Goal: Navigation & Orientation: Find specific page/section

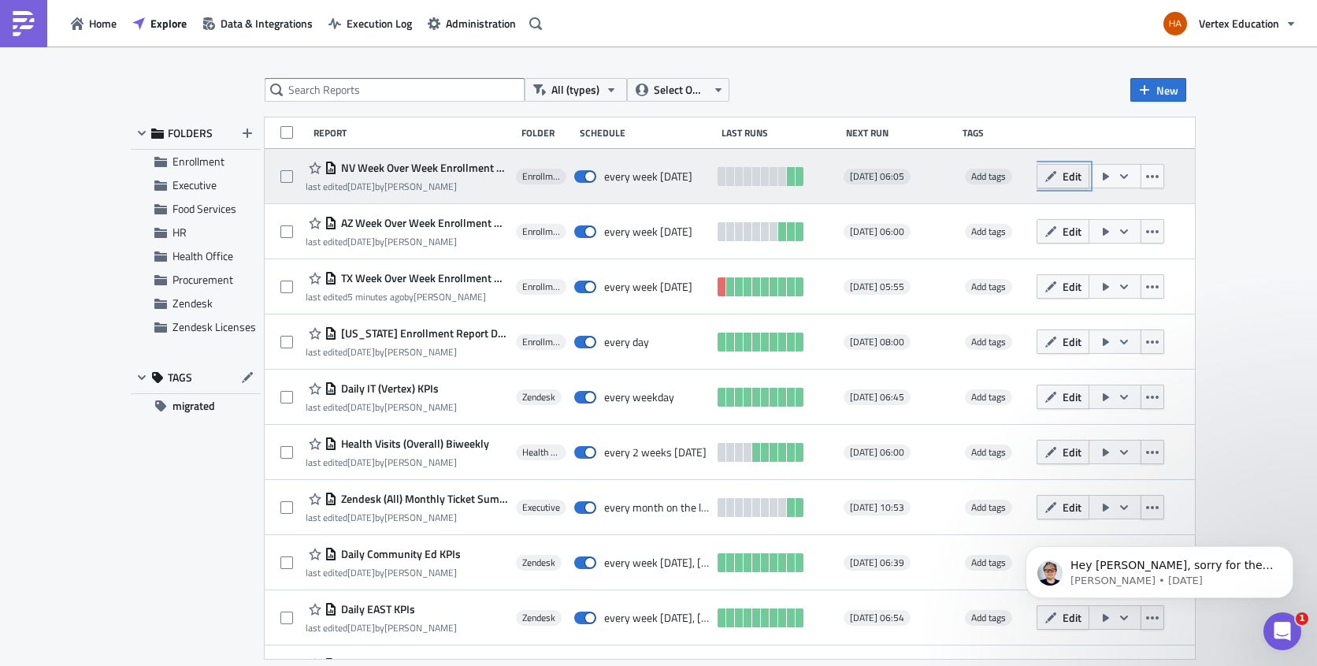
click at [1089, 181] on button "Edit" at bounding box center [1063, 176] width 53 height 24
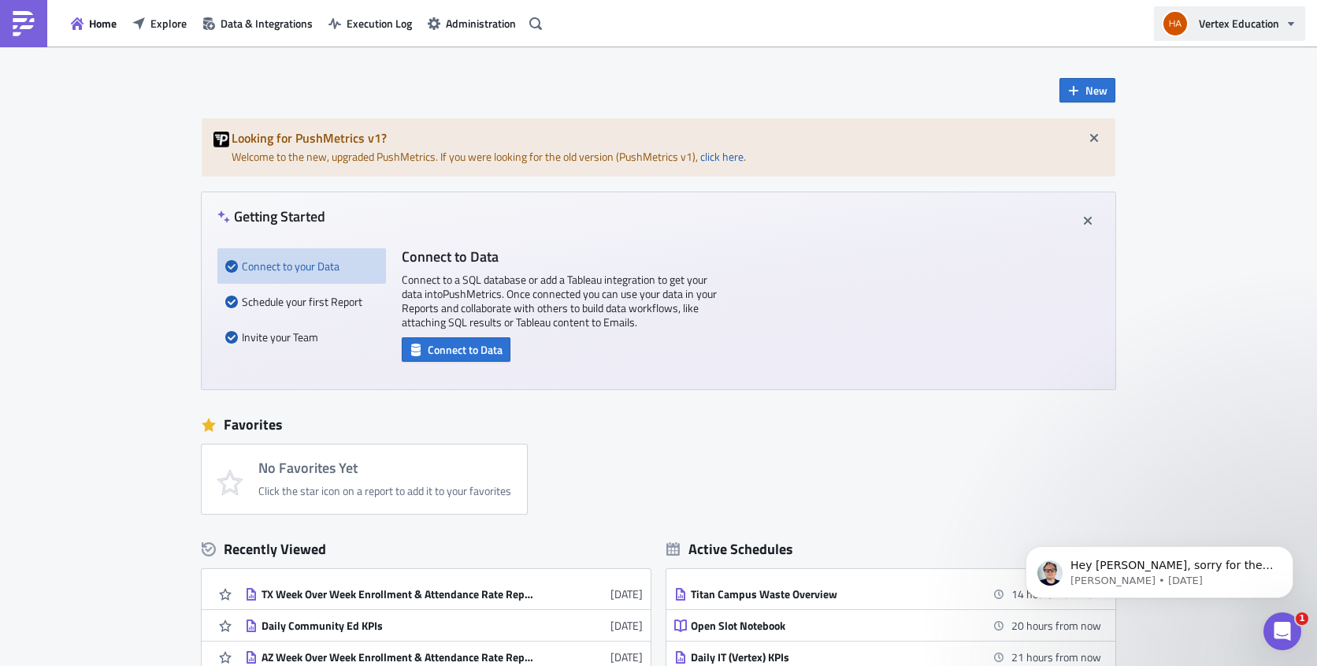
click at [1273, 24] on span "Vertex Education" at bounding box center [1239, 23] width 80 height 17
click at [473, 25] on span "Administration" at bounding box center [481, 23] width 70 height 17
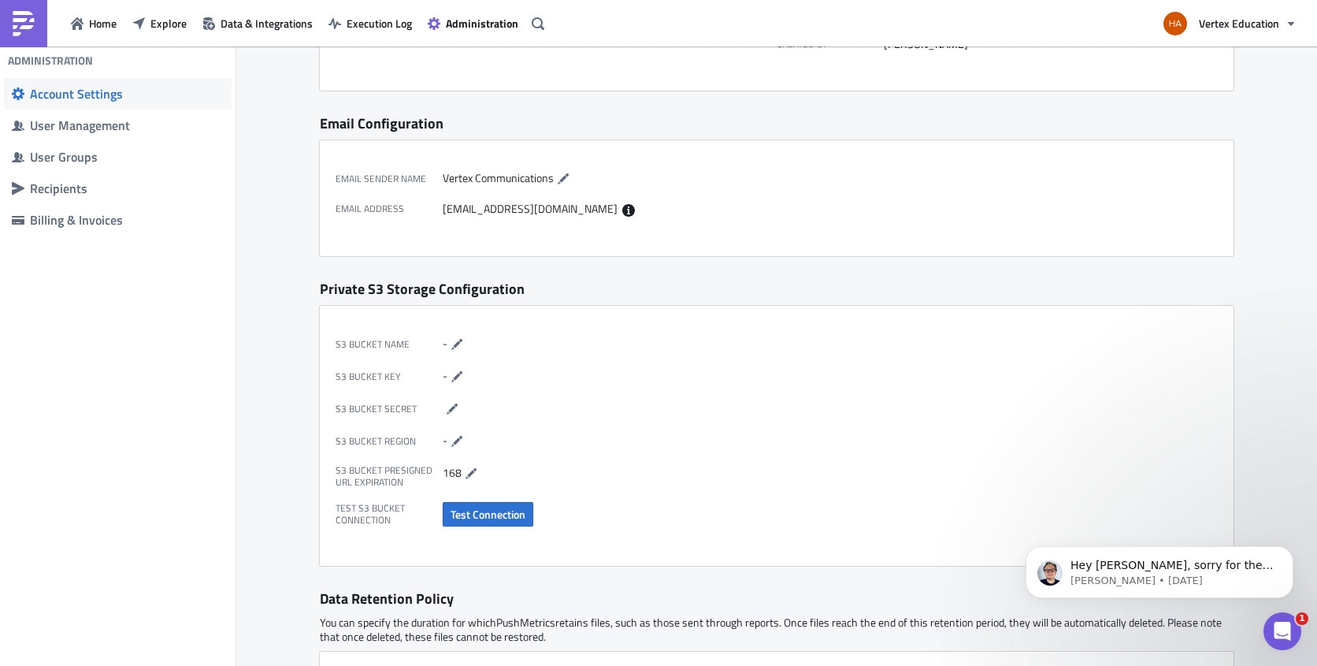
scroll to position [315, 0]
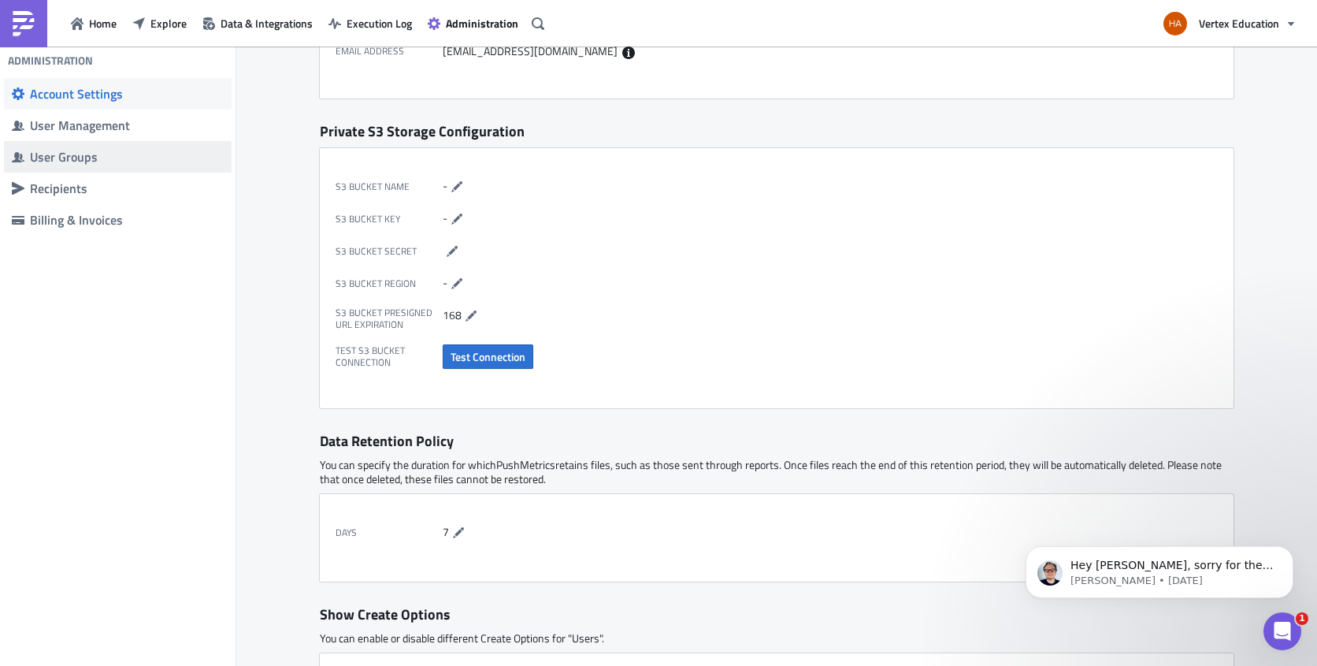
click at [63, 156] on div "User Groups" at bounding box center [127, 157] width 194 height 16
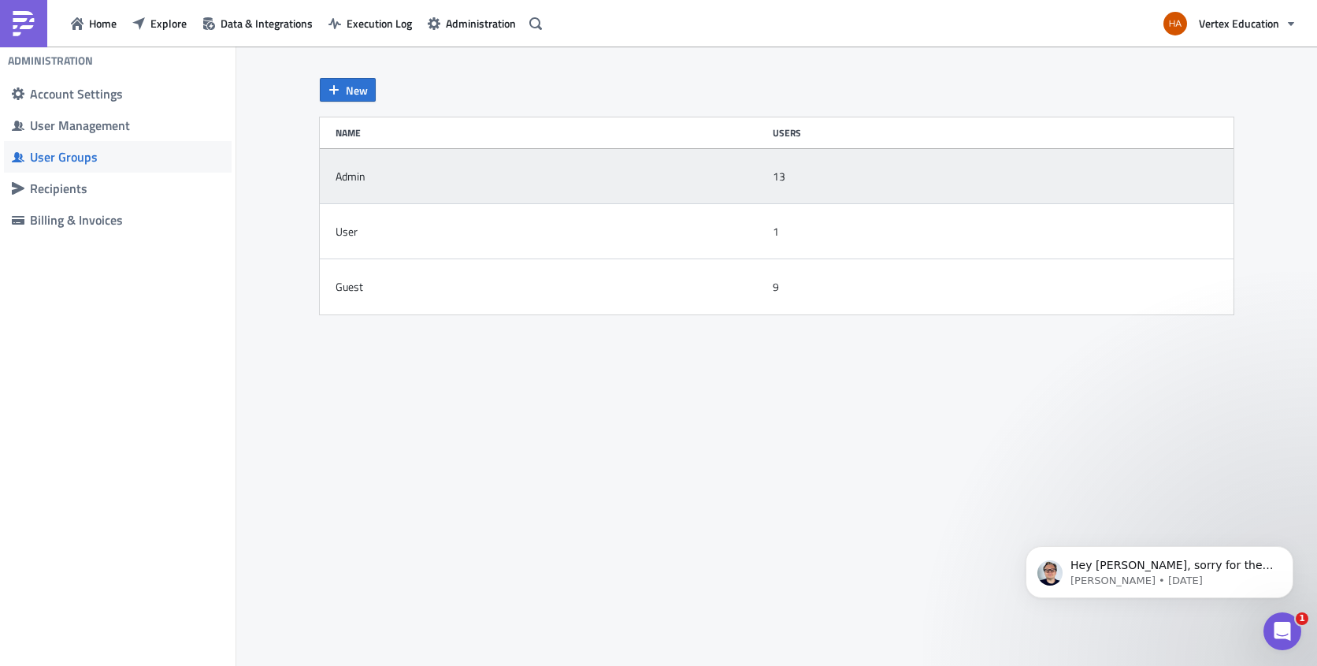
click at [386, 180] on div "Admin" at bounding box center [550, 177] width 429 height 32
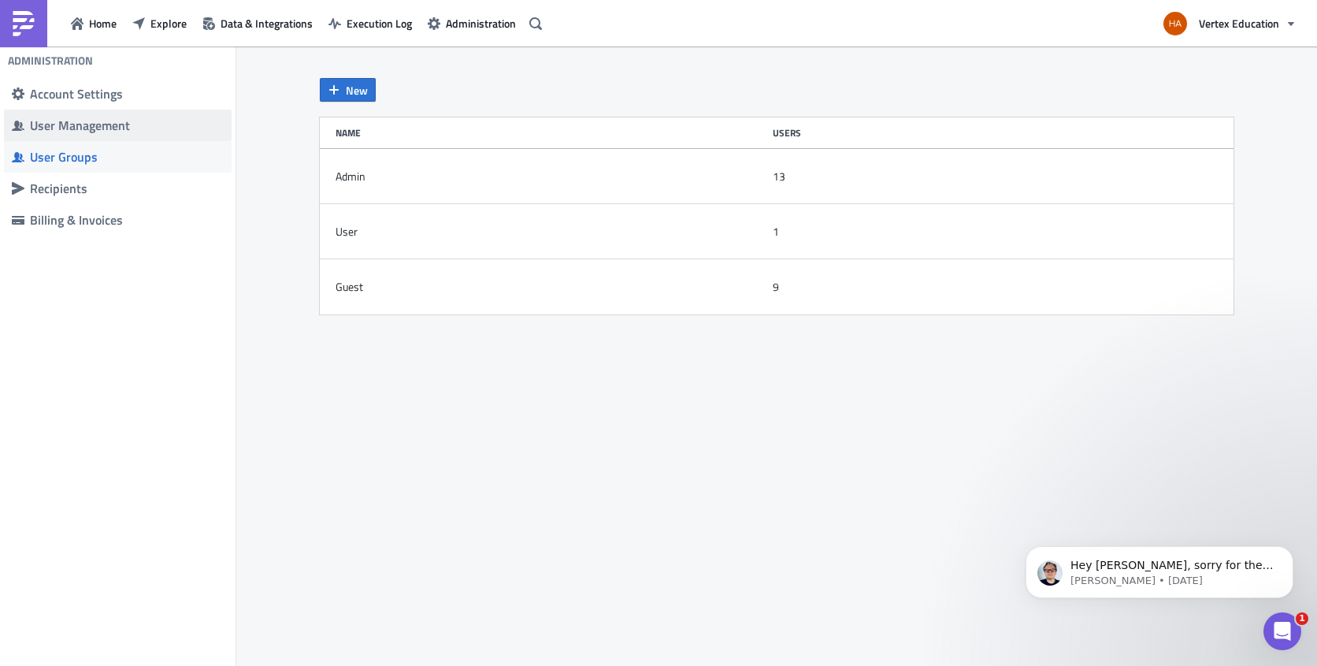
click at [84, 125] on div "User Management" at bounding box center [127, 125] width 194 height 16
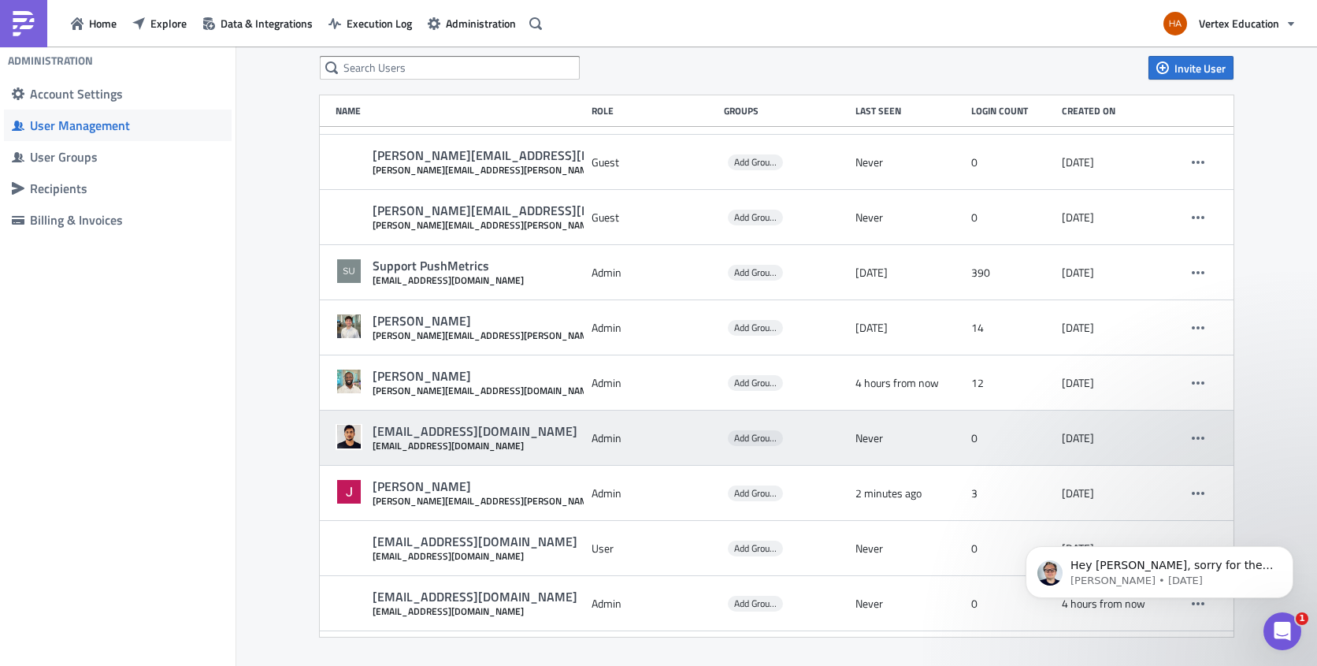
scroll to position [758, 0]
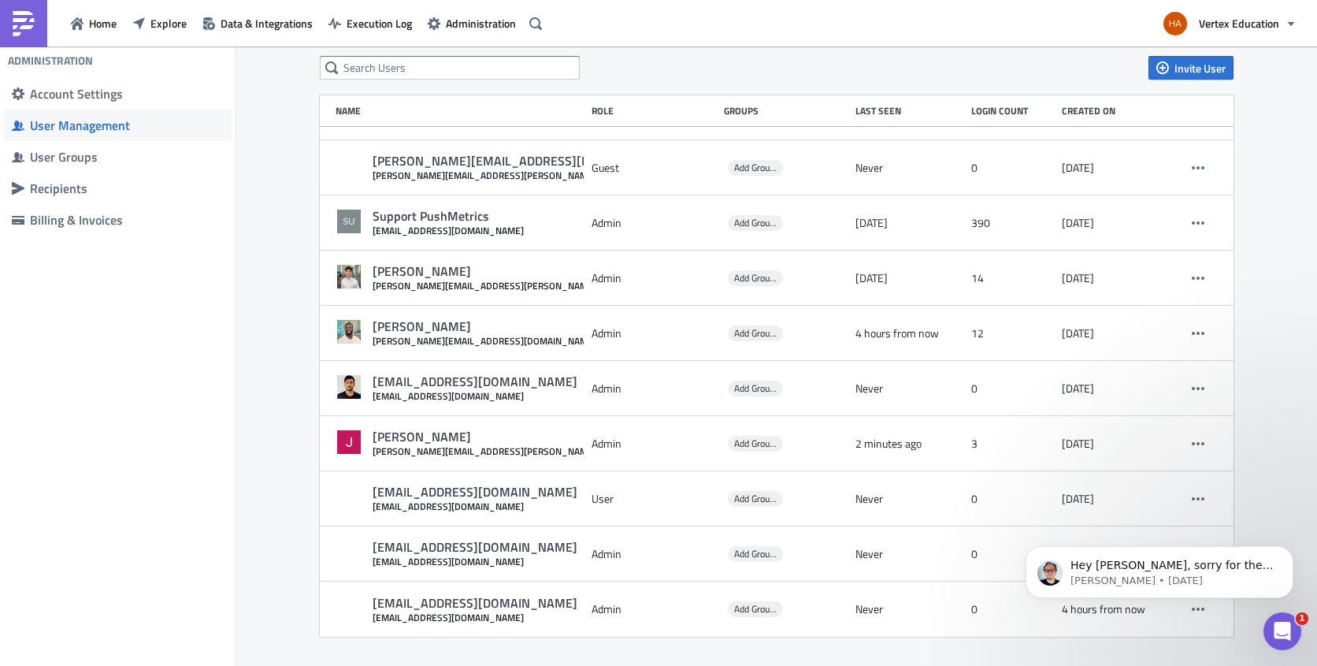
click at [1255, 403] on div "Invite User Name Role Groups Last Seen Login Count Created on [PERSON_NAME] [PE…" at bounding box center [776, 346] width 1081 height 644
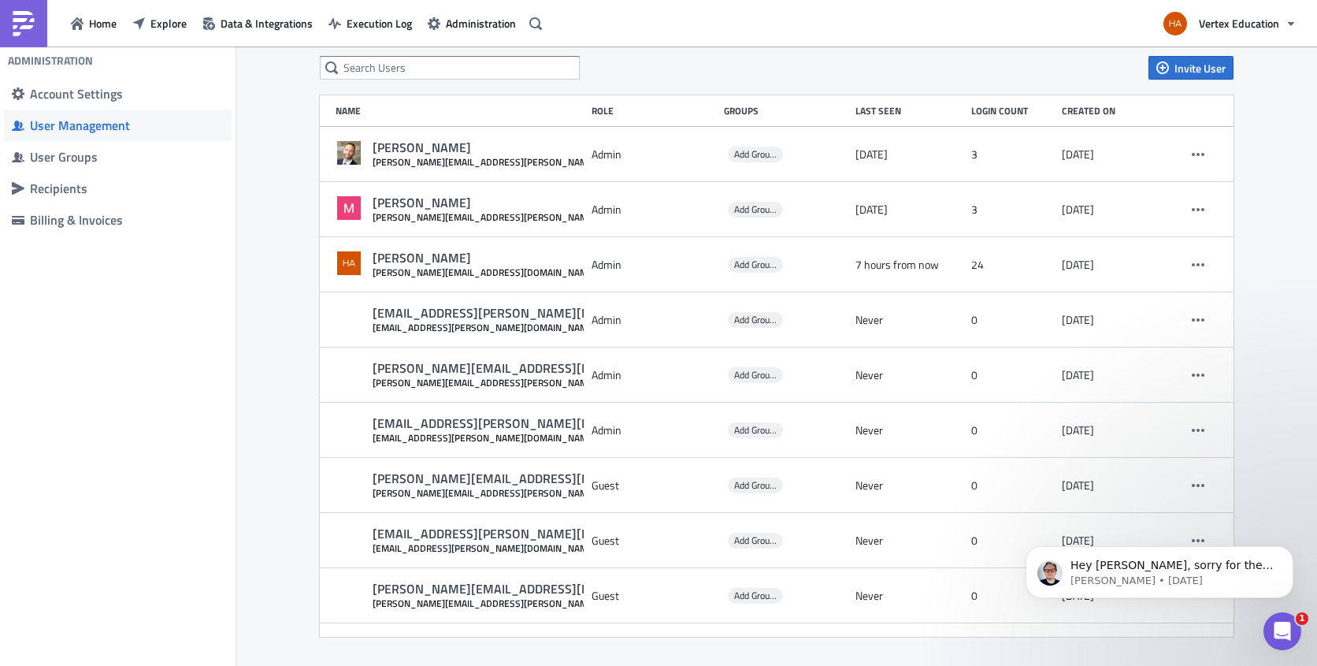
scroll to position [0, 0]
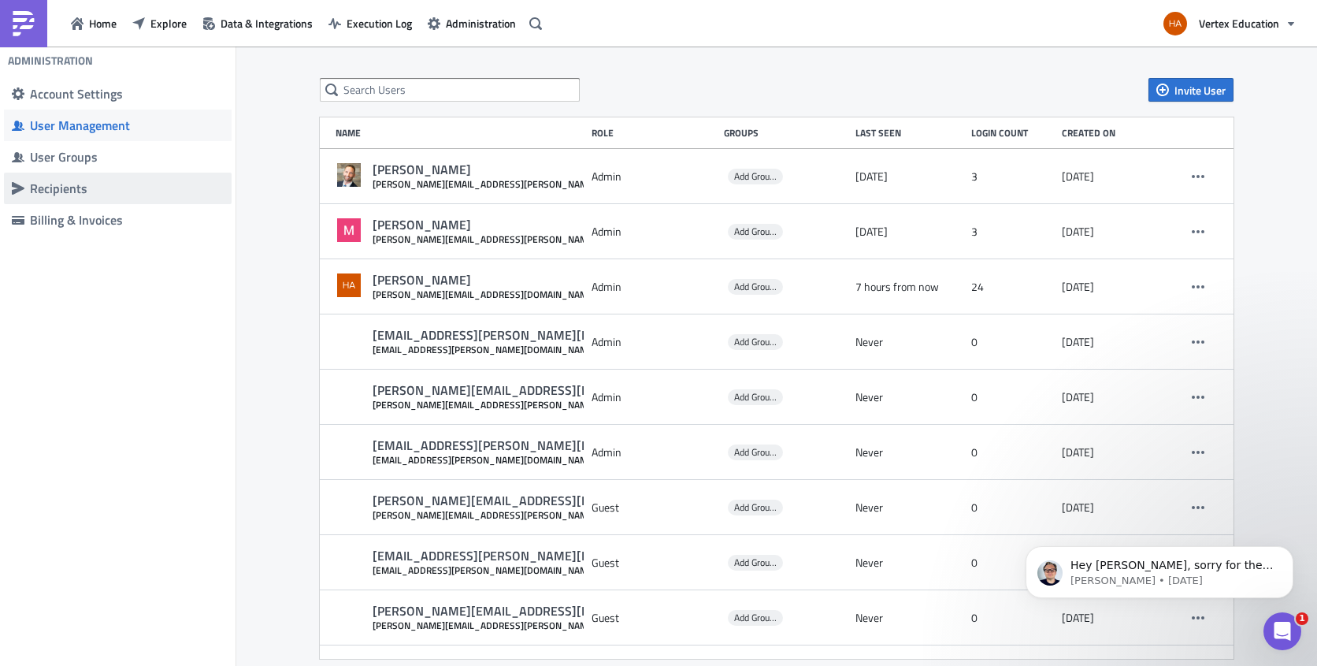
click at [58, 183] on div "Recipients" at bounding box center [127, 188] width 194 height 16
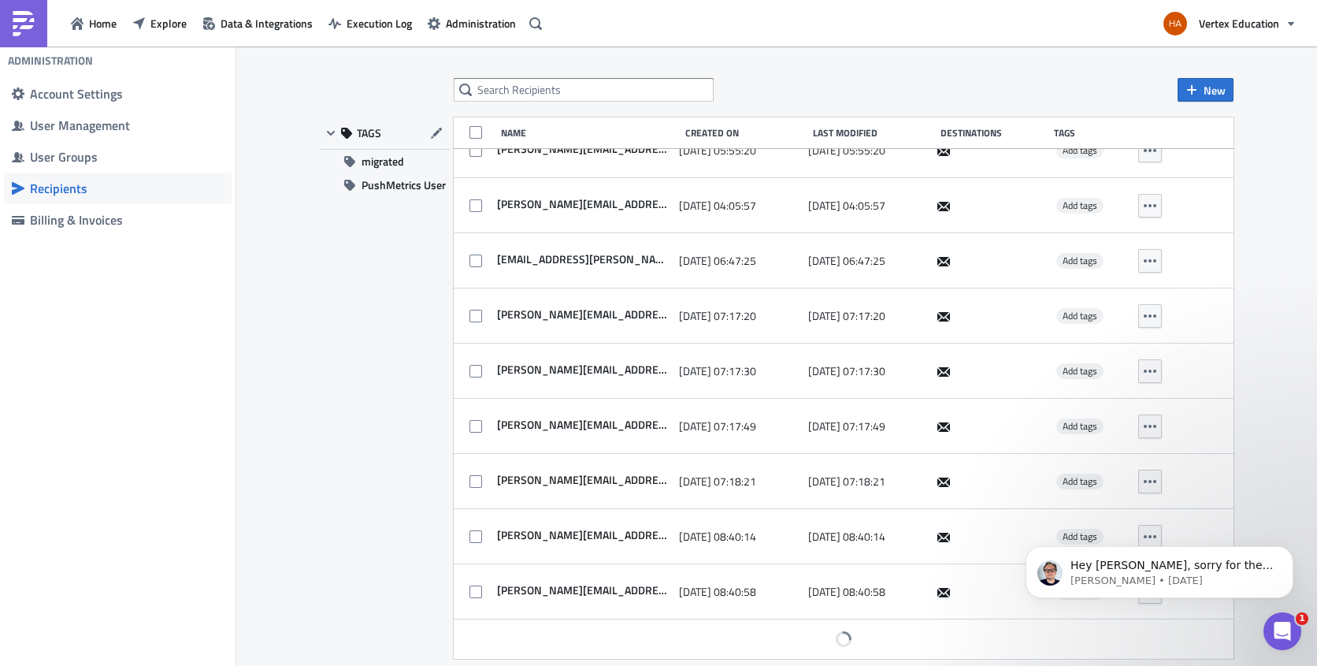
scroll to position [5319, 0]
click at [374, 185] on span "PushMetrics User" at bounding box center [404, 185] width 84 height 24
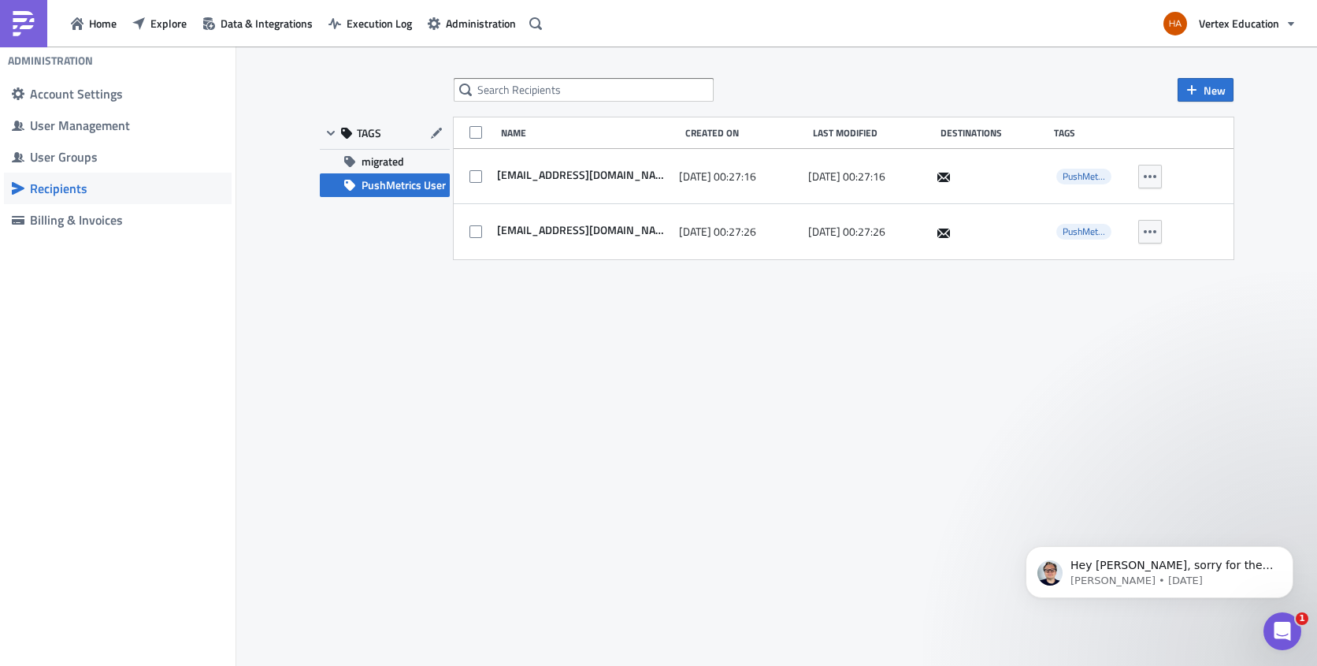
click at [1276, 184] on div "New TAGS migrated PushMetrics User Name Created On Last Modified Destinations T…" at bounding box center [776, 356] width 1081 height 621
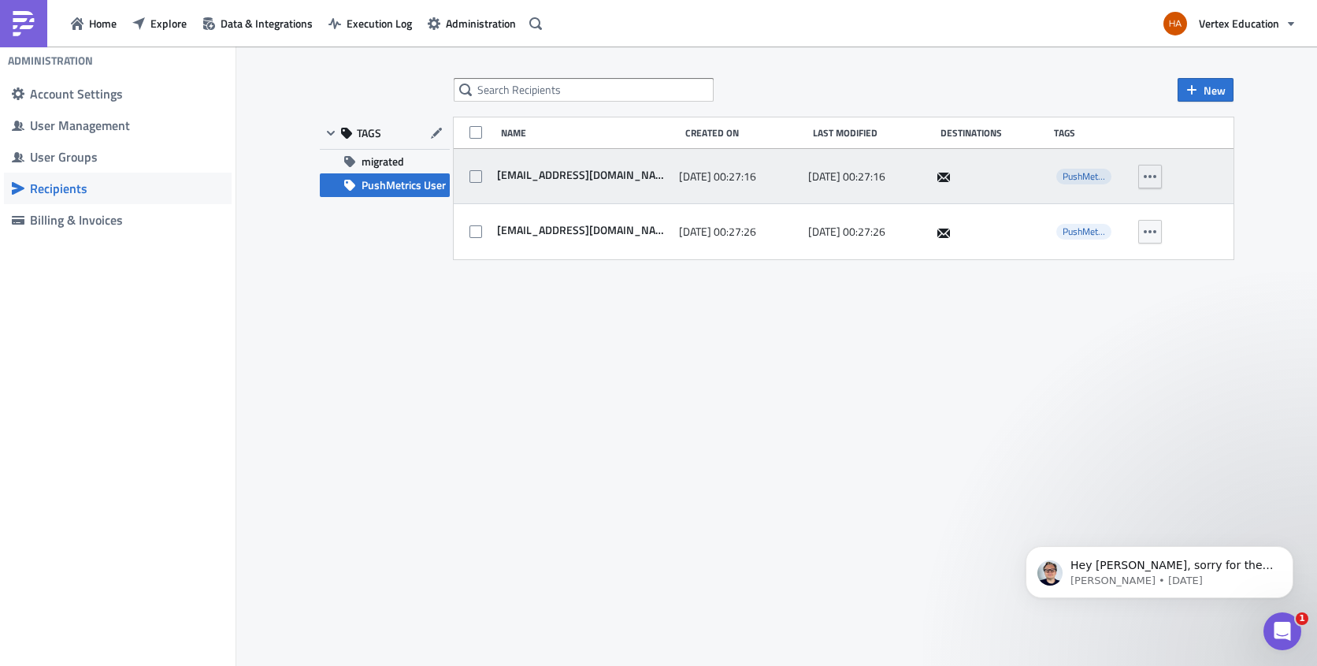
click at [1151, 175] on icon "button" at bounding box center [1150, 176] width 13 height 3
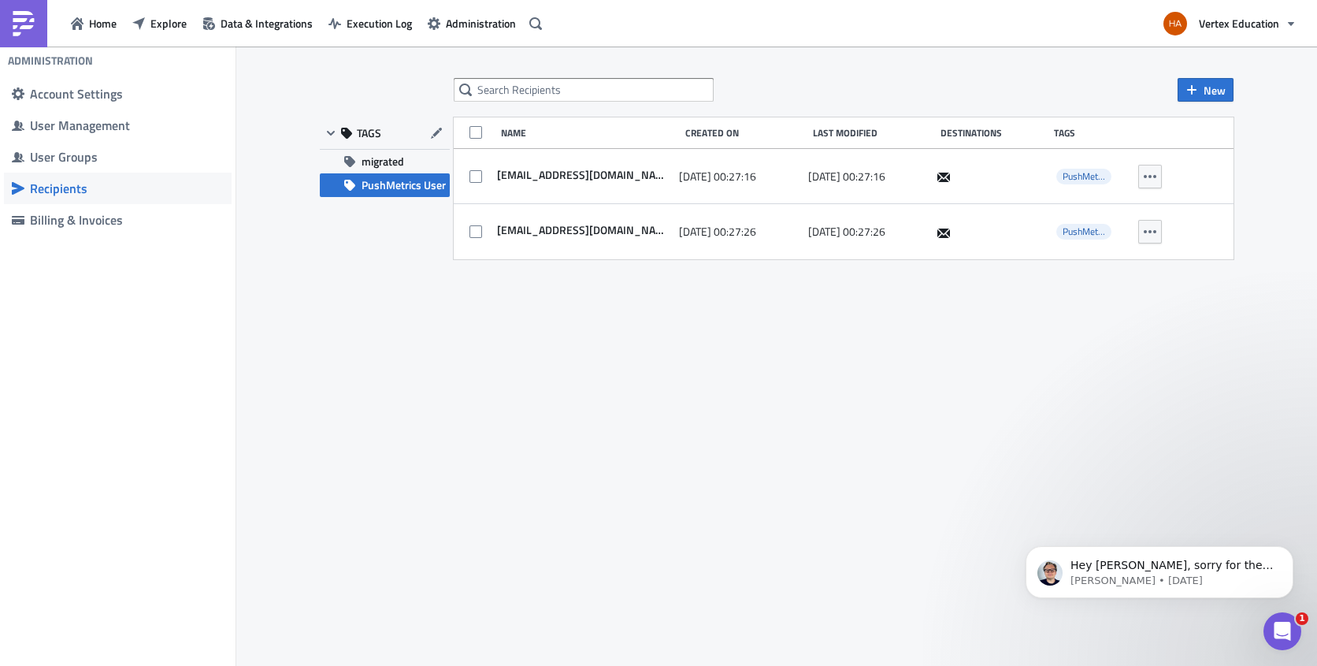
click at [961, 374] on div "New TAGS migrated PushMetrics User Name Created On Last Modified Destinations T…" at bounding box center [776, 357] width 945 height 558
